Goal: Check status: Check status

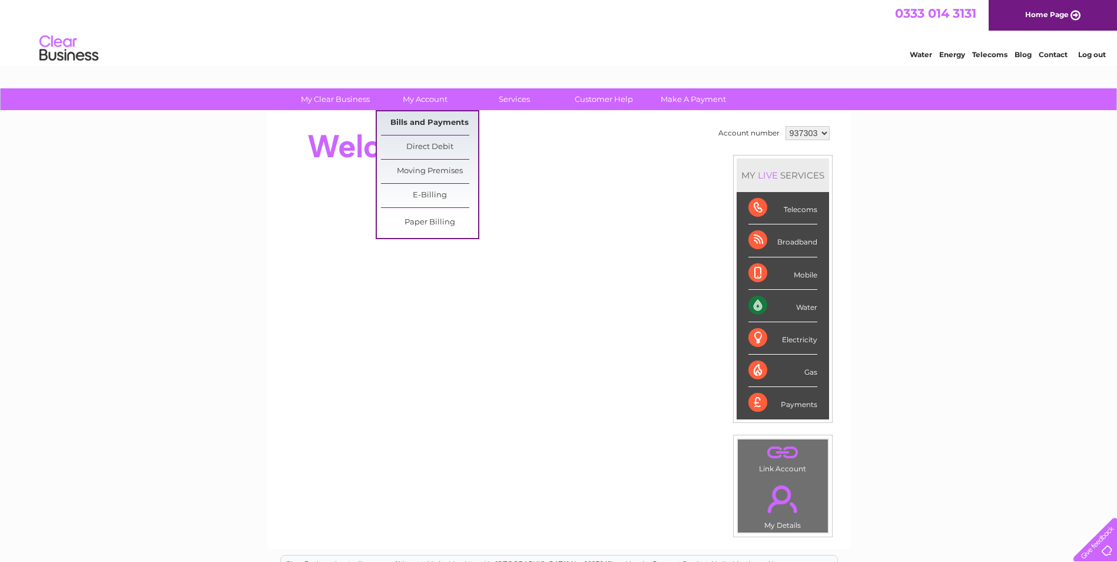
click at [432, 117] on link "Bills and Payments" at bounding box center [429, 123] width 97 height 24
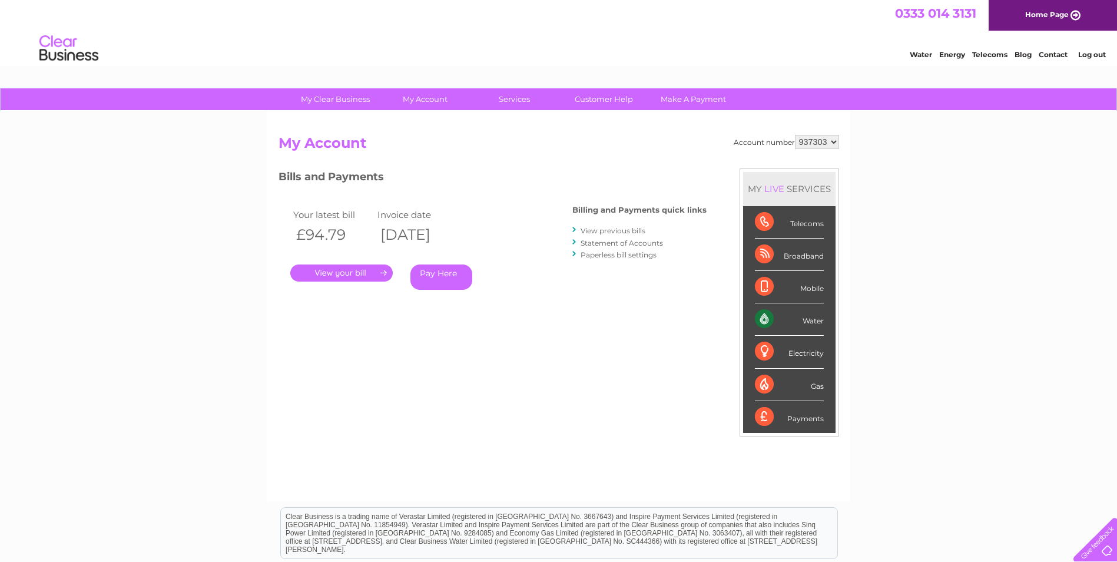
click at [335, 270] on link "." at bounding box center [341, 272] width 102 height 17
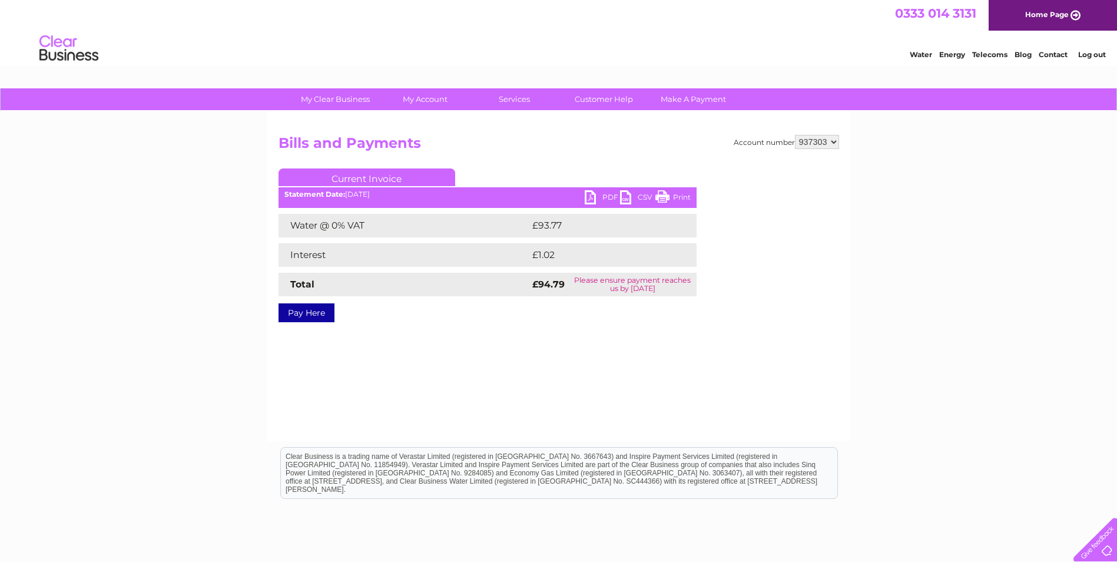
click at [613, 197] on link "PDF" at bounding box center [602, 198] width 35 height 17
